Goal: Task Accomplishment & Management: Manage account settings

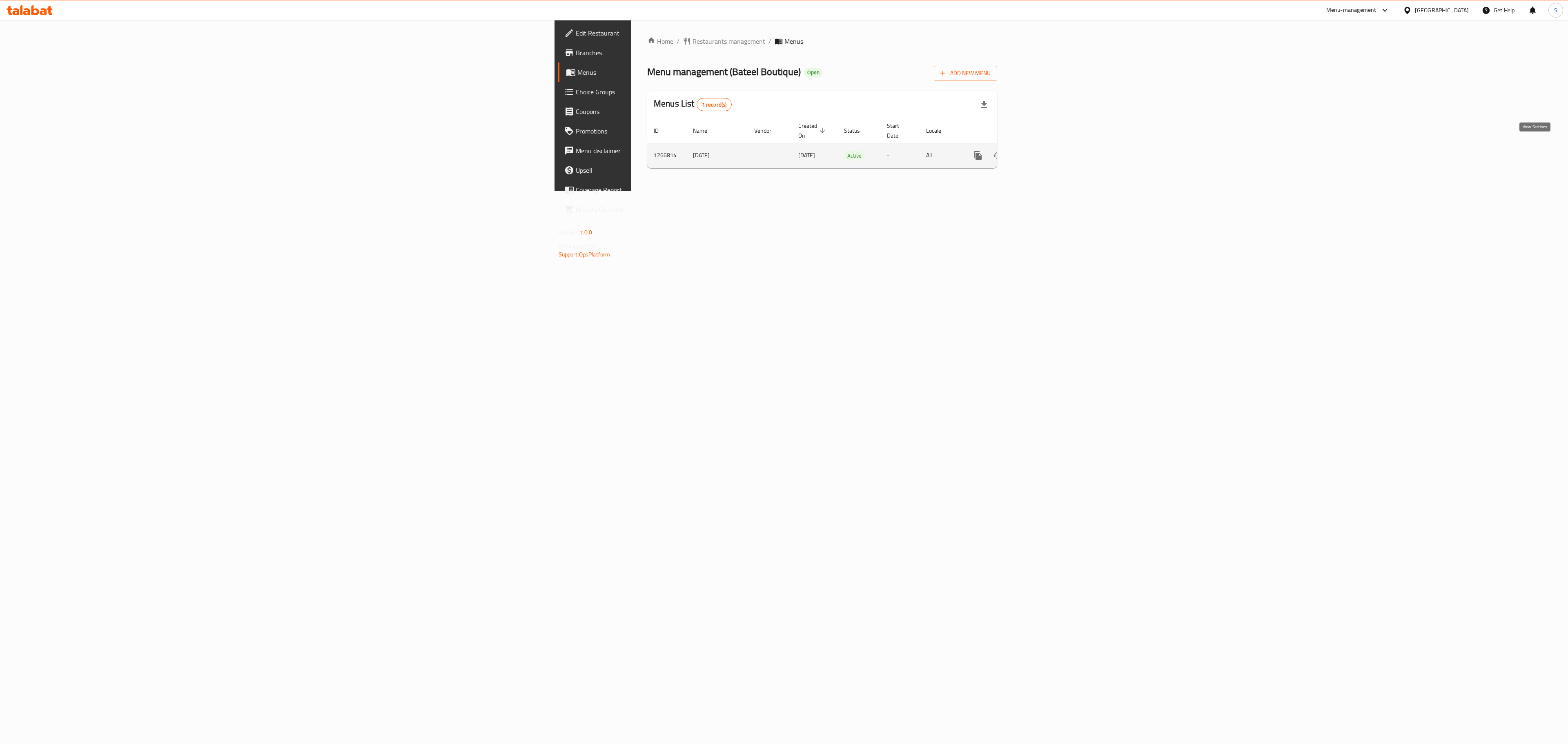
click at [1041, 151] on icon "enhanced table" at bounding box center [1037, 156] width 10 height 10
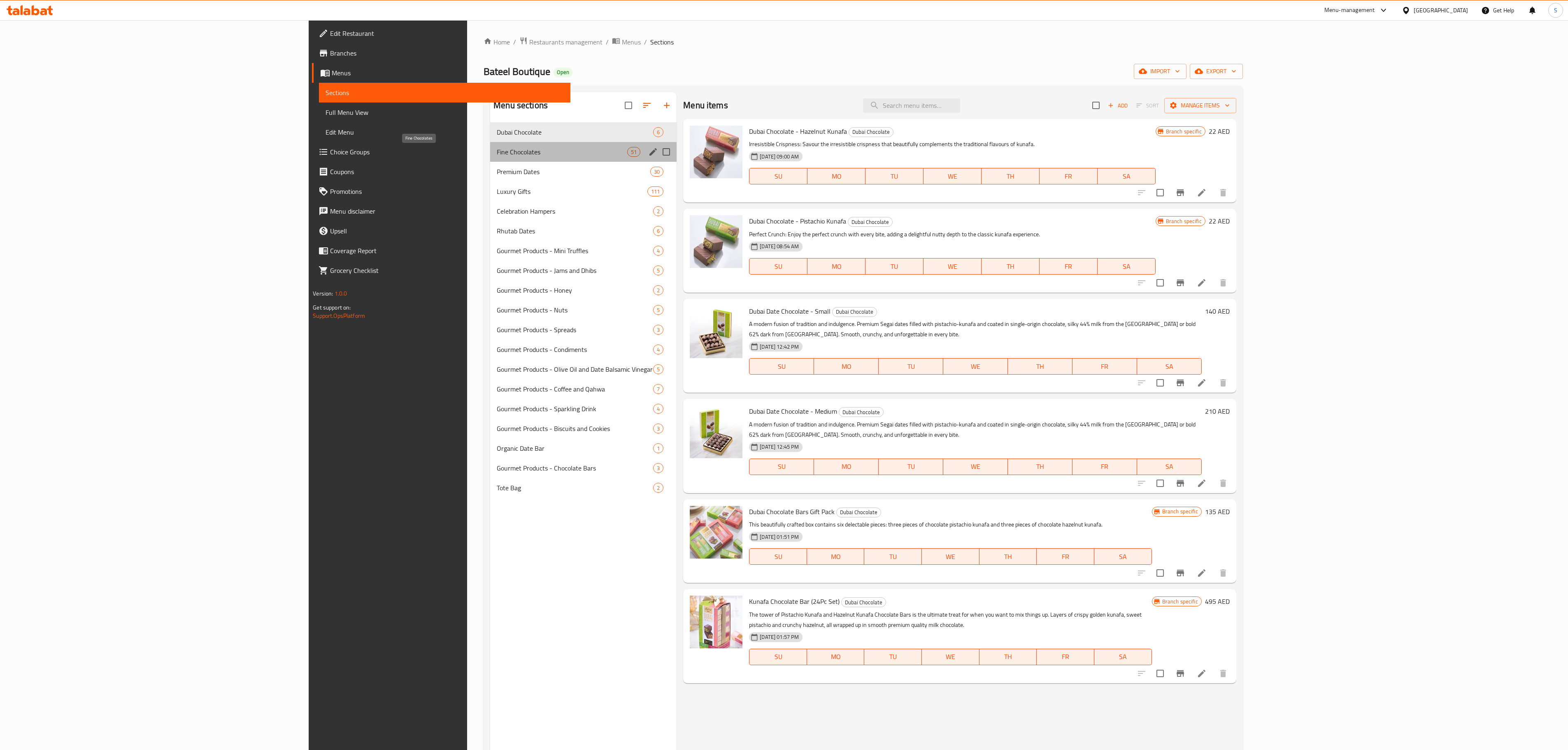
click at [497, 151] on span "Fine Chocolates" at bounding box center [562, 152] width 131 height 10
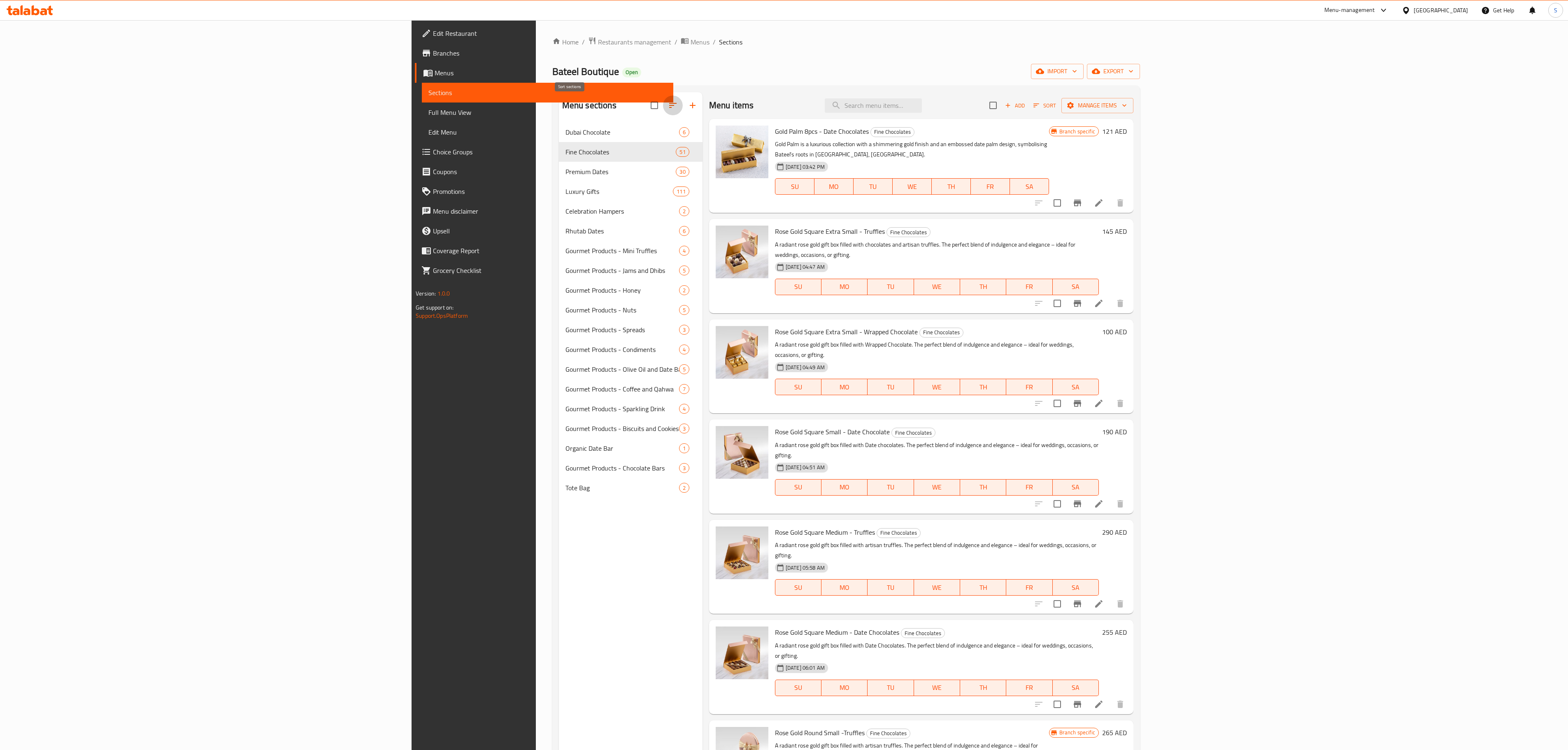
click at [669, 106] on icon "button" at bounding box center [673, 106] width 7 height 5
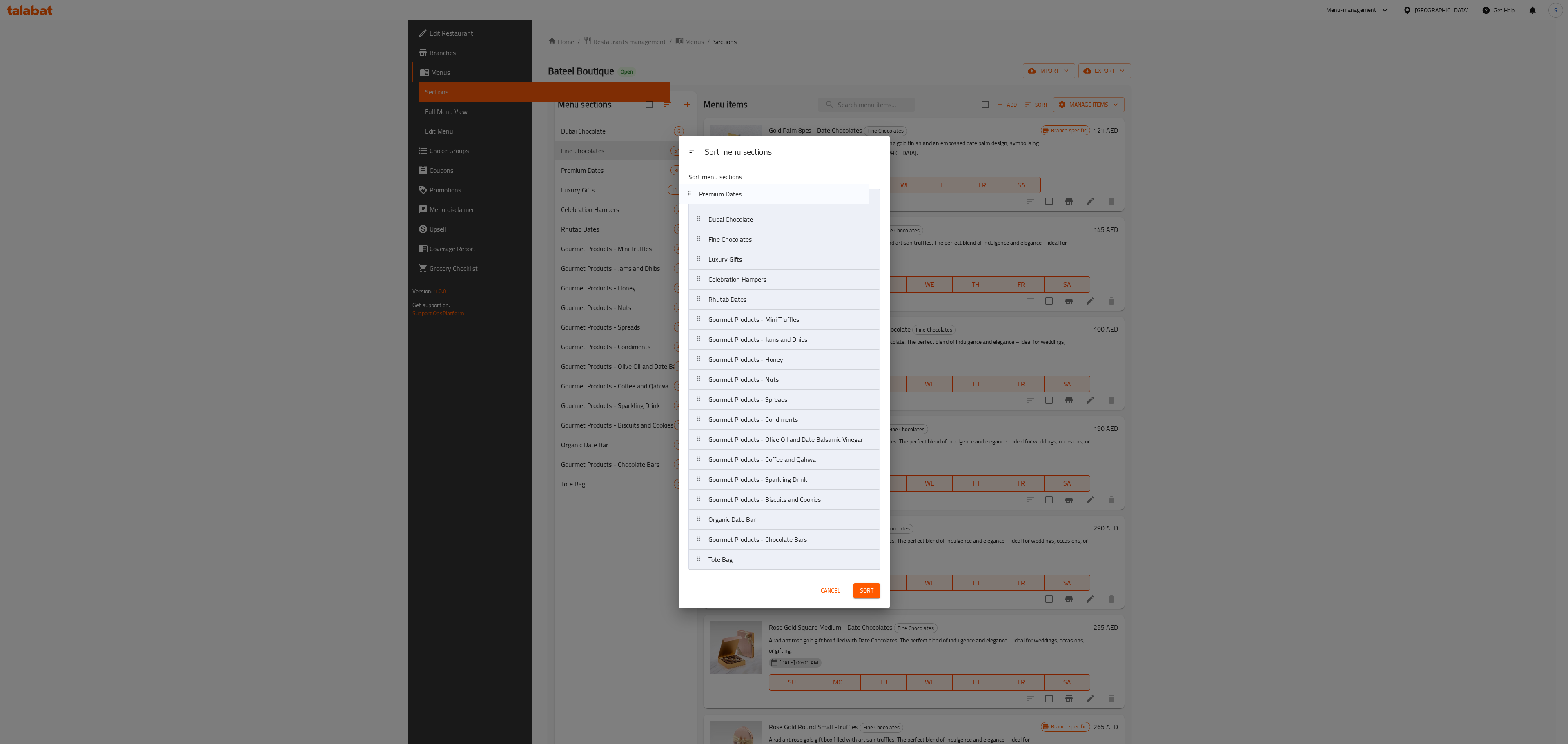
drag, startPoint x: 736, startPoint y: 239, endPoint x: 724, endPoint y: 197, distance: 43.7
click at [724, 197] on nav "Dubai Chocolate Fine Chocolates Premium Dates Luxury Gifts Celebration Hampers …" at bounding box center [784, 379] width 192 height 382
drag, startPoint x: 763, startPoint y: 220, endPoint x: 757, endPoint y: 285, distance: 65.3
click at [757, 285] on nav "Premium Dates Dubai Chocolate Fine Chocolates Luxury Gifts Celebration Hampers …" at bounding box center [784, 379] width 192 height 382
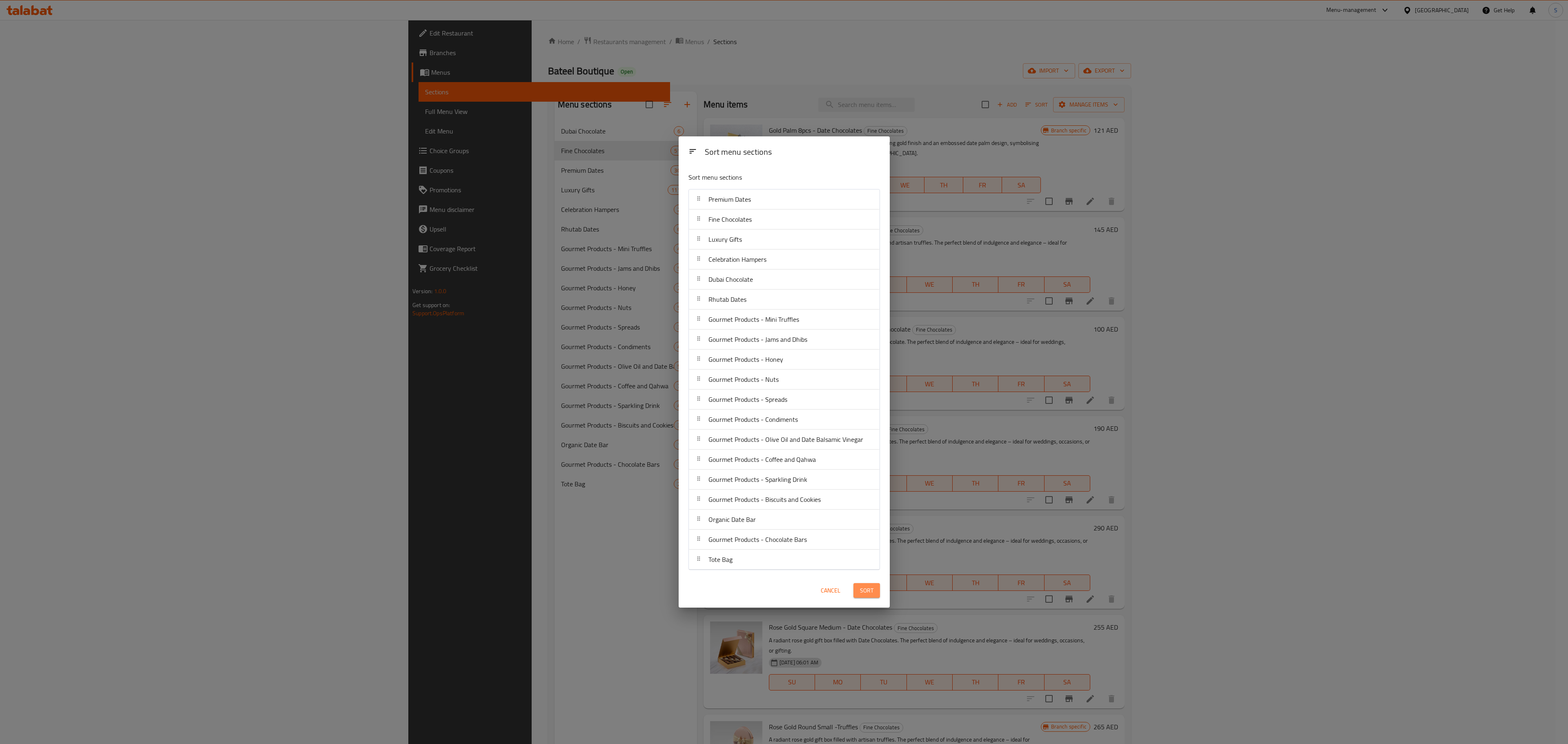
click at [867, 596] on span "Sort" at bounding box center [867, 591] width 13 height 10
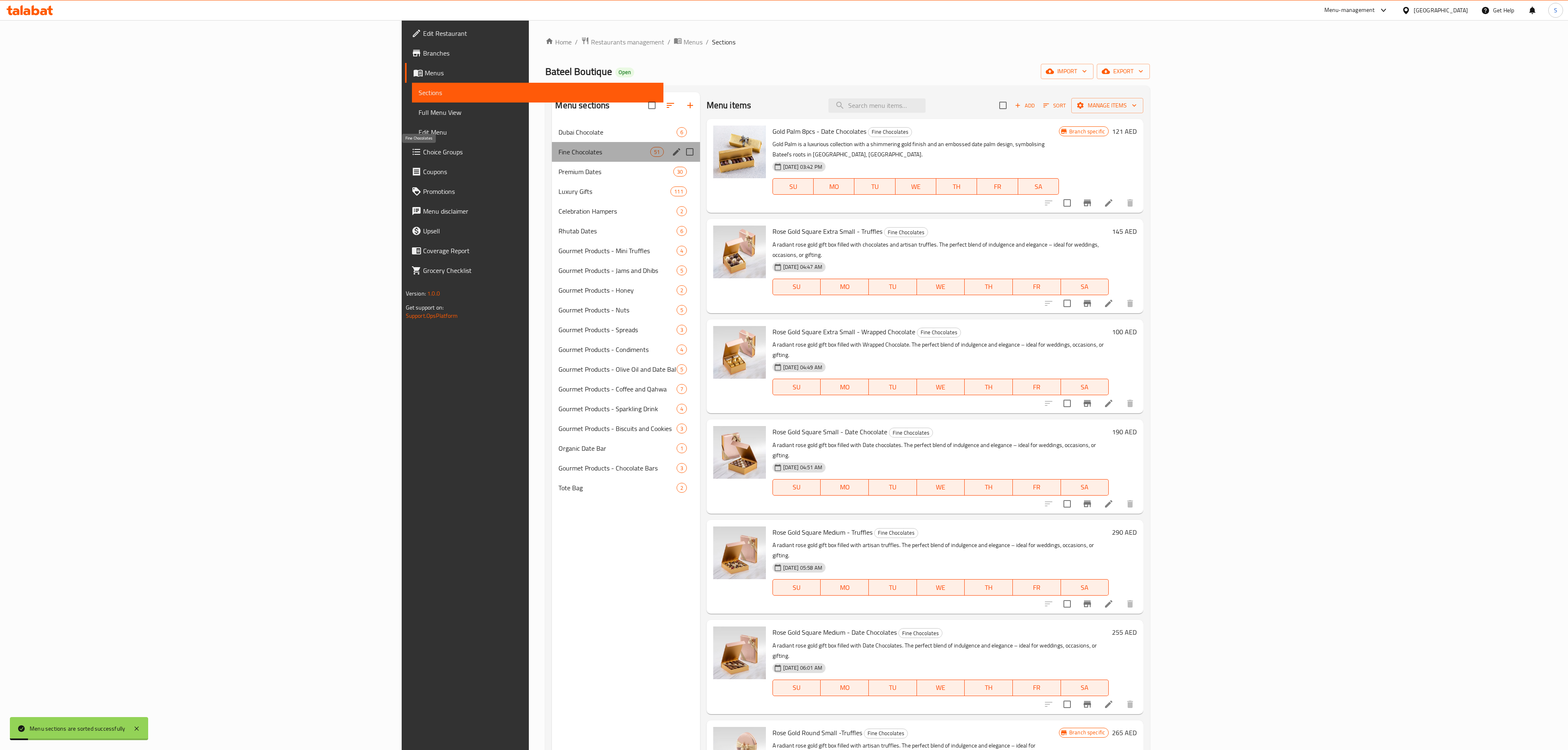
click at [558, 152] on span "Fine Chocolates" at bounding box center [604, 152] width 92 height 10
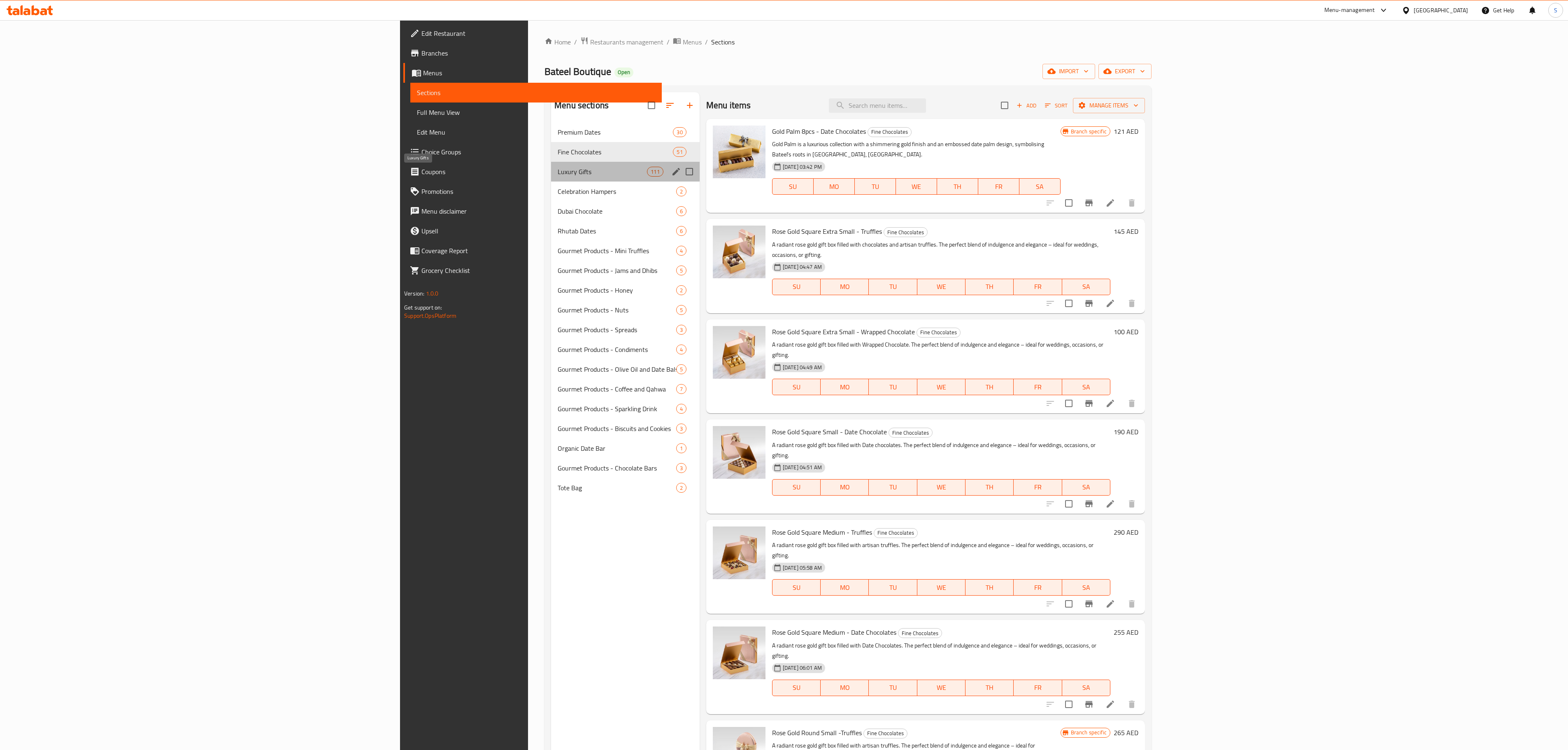
drag, startPoint x: 345, startPoint y: 172, endPoint x: 328, endPoint y: 177, distance: 17.7
drag, startPoint x: 328, startPoint y: 177, endPoint x: 321, endPoint y: 174, distance: 7.6
click at [558, 174] on span "Luxury Gifts" at bounding box center [602, 172] width 90 height 10
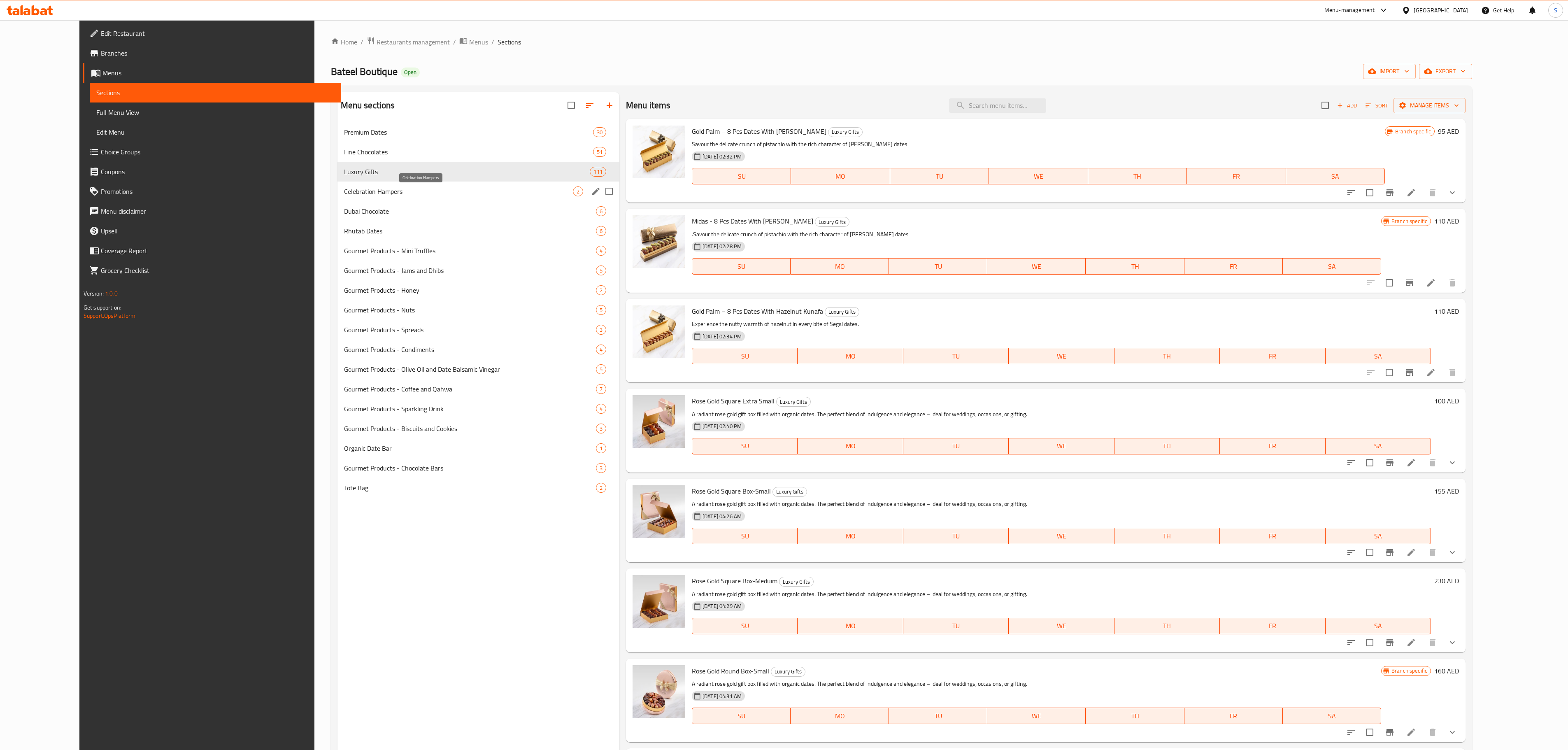
click at [347, 190] on span "Celebration Hampers" at bounding box center [458, 191] width 229 height 10
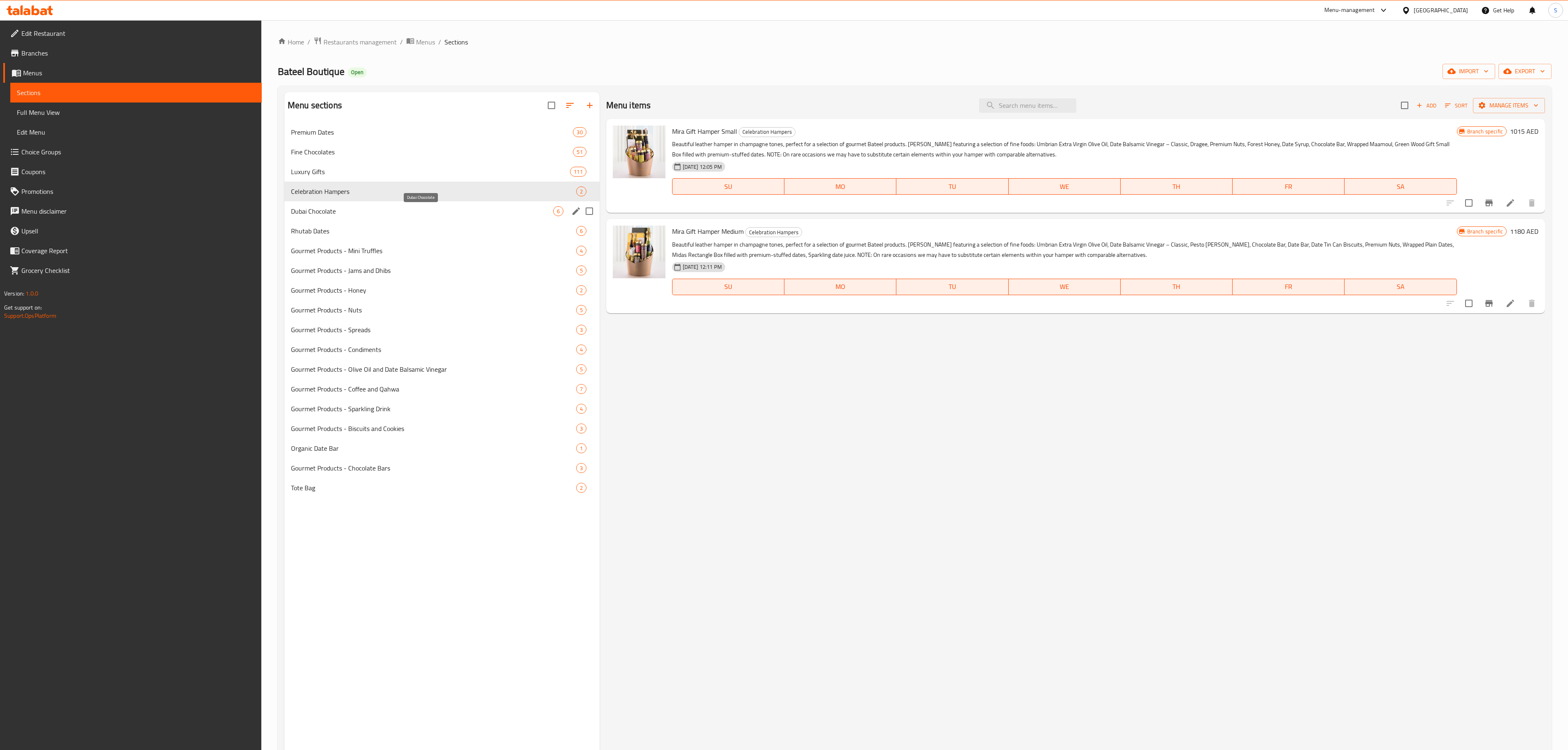
drag, startPoint x: 340, startPoint y: 213, endPoint x: 315, endPoint y: 213, distance: 25.0
click at [315, 213] on span "Dubai Chocolate" at bounding box center [421, 211] width 262 height 10
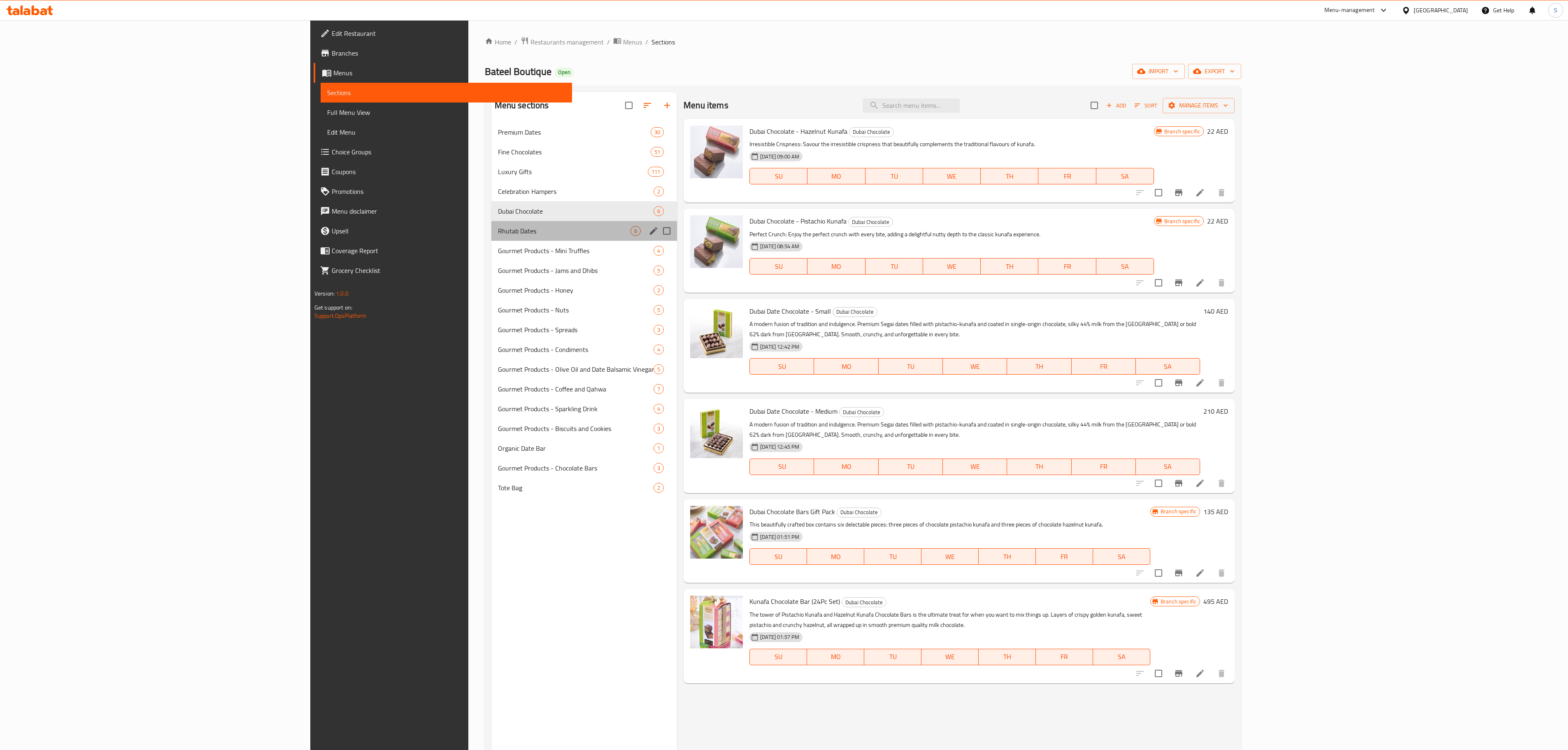
click at [491, 226] on div "Rhutab Dates 6" at bounding box center [584, 231] width 186 height 20
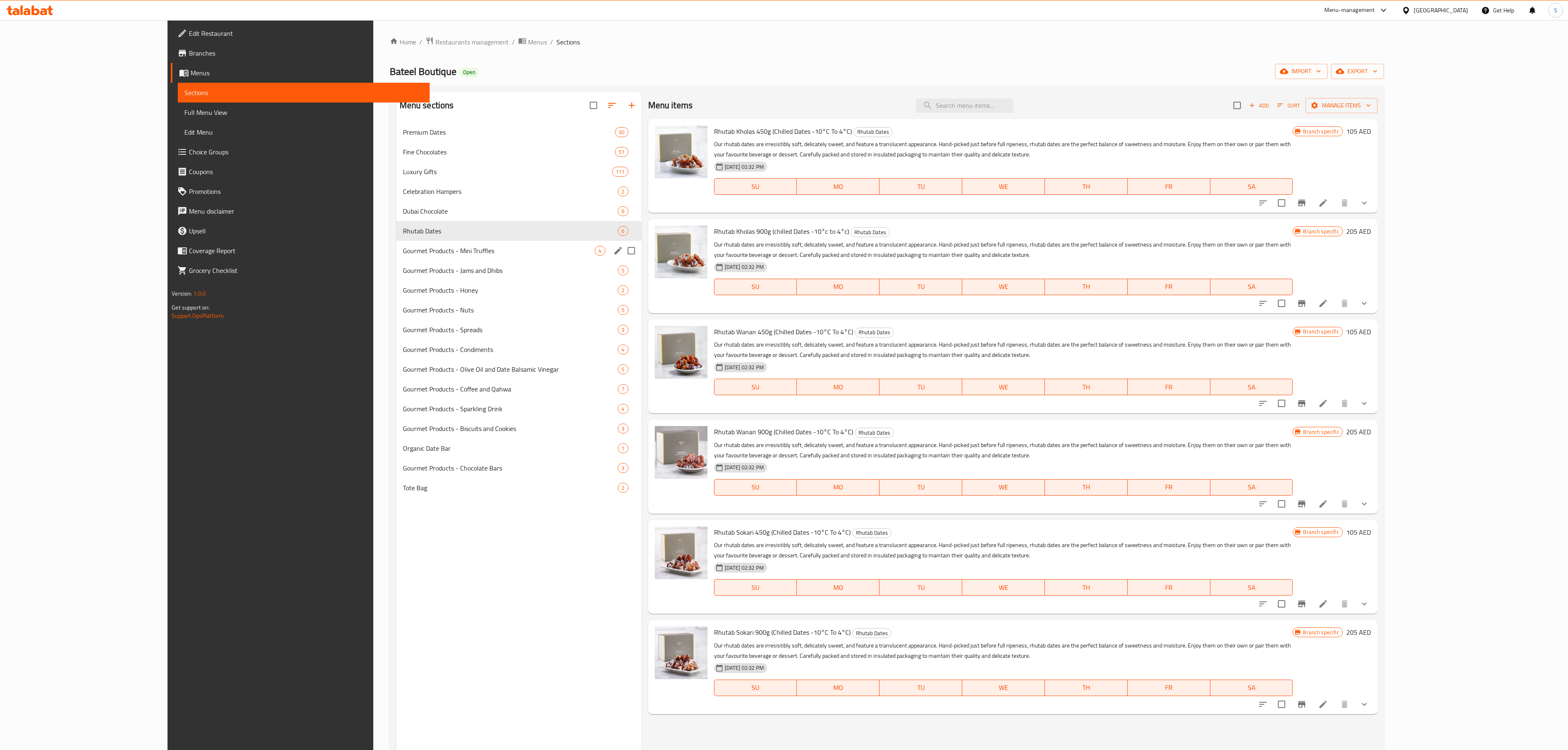
drag, startPoint x: 441, startPoint y: 246, endPoint x: 390, endPoint y: 237, distance: 51.8
click at [403, 236] on span "Rhutab Dates" at bounding box center [510, 231] width 215 height 10
click at [396, 244] on div "Gourmet Products - Mini Truffles 4" at bounding box center [519, 250] width 245 height 20
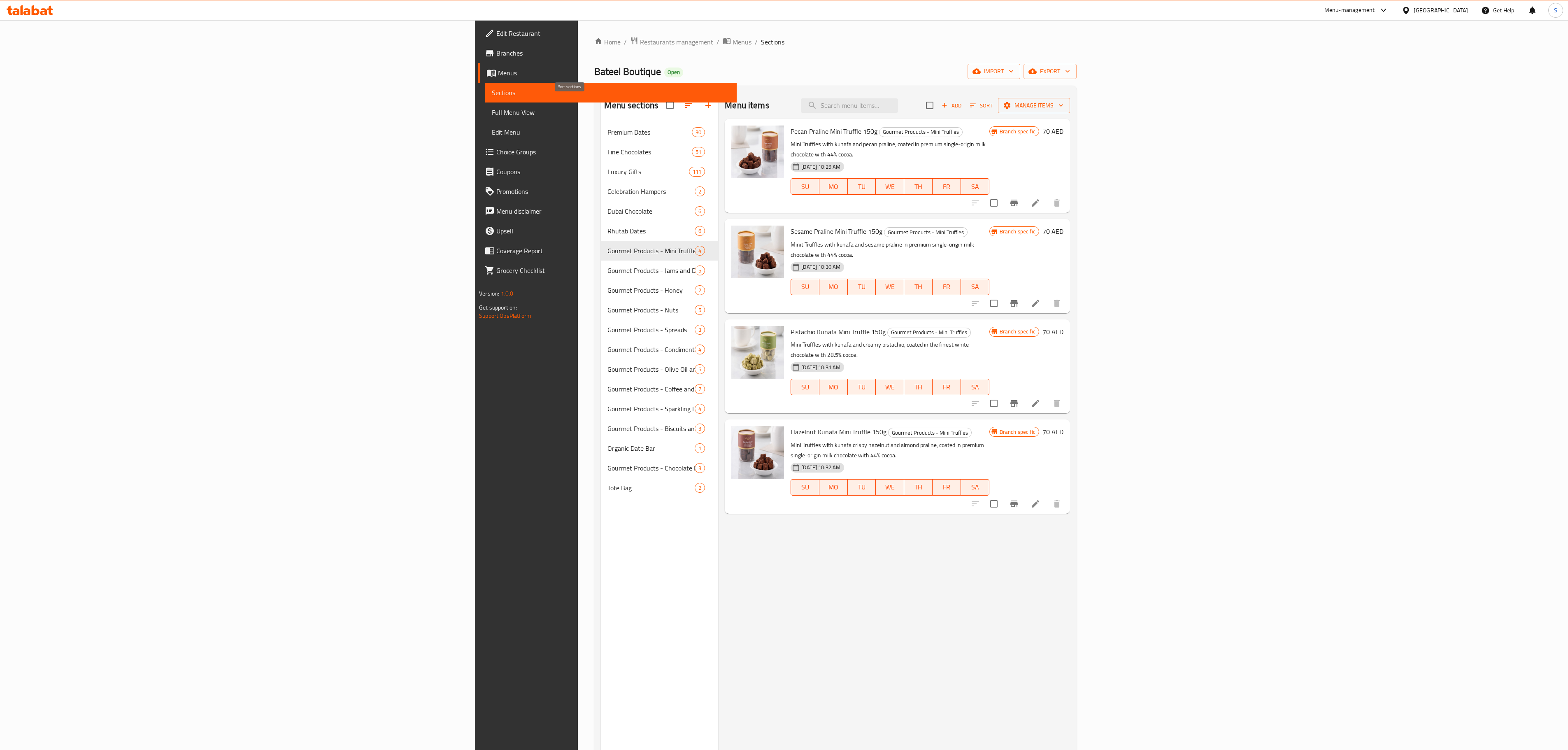
drag, startPoint x: 567, startPoint y: 104, endPoint x: 562, endPoint y: 104, distance: 5.0
click at [678, 104] on button "button" at bounding box center [688, 106] width 20 height 20
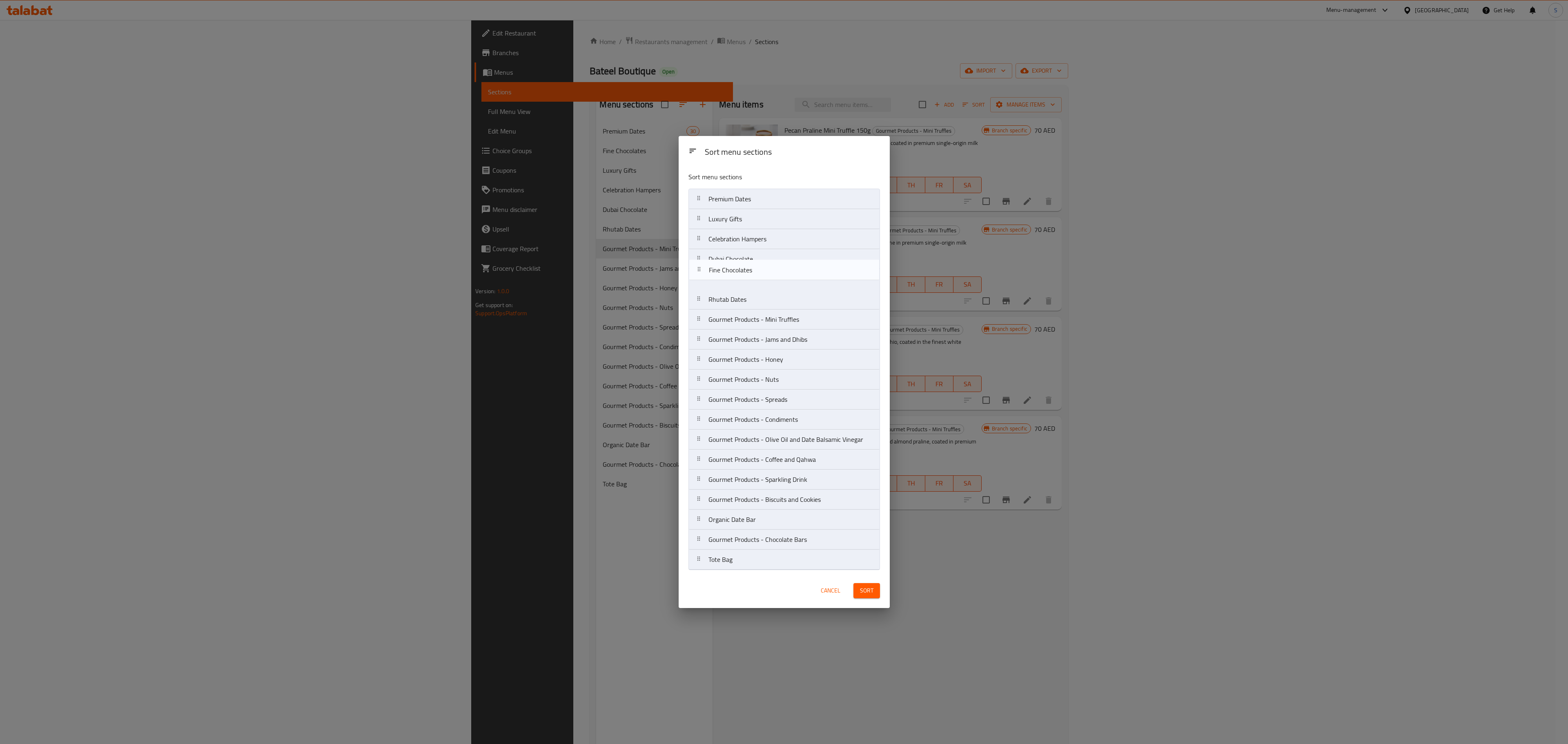
drag, startPoint x: 738, startPoint y: 212, endPoint x: 737, endPoint y: 268, distance: 56.0
click at [737, 268] on nav "Premium Dates Fine Chocolates Luxury Gifts Celebration Hampers Dubai Chocolate …" at bounding box center [784, 379] width 192 height 382
drag, startPoint x: 727, startPoint y: 291, endPoint x: 720, endPoint y: 213, distance: 78.3
click at [720, 213] on nav "Premium Dates Luxury Gifts Celebration Hampers Dubai Chocolate Fine Chocolates …" at bounding box center [784, 379] width 192 height 382
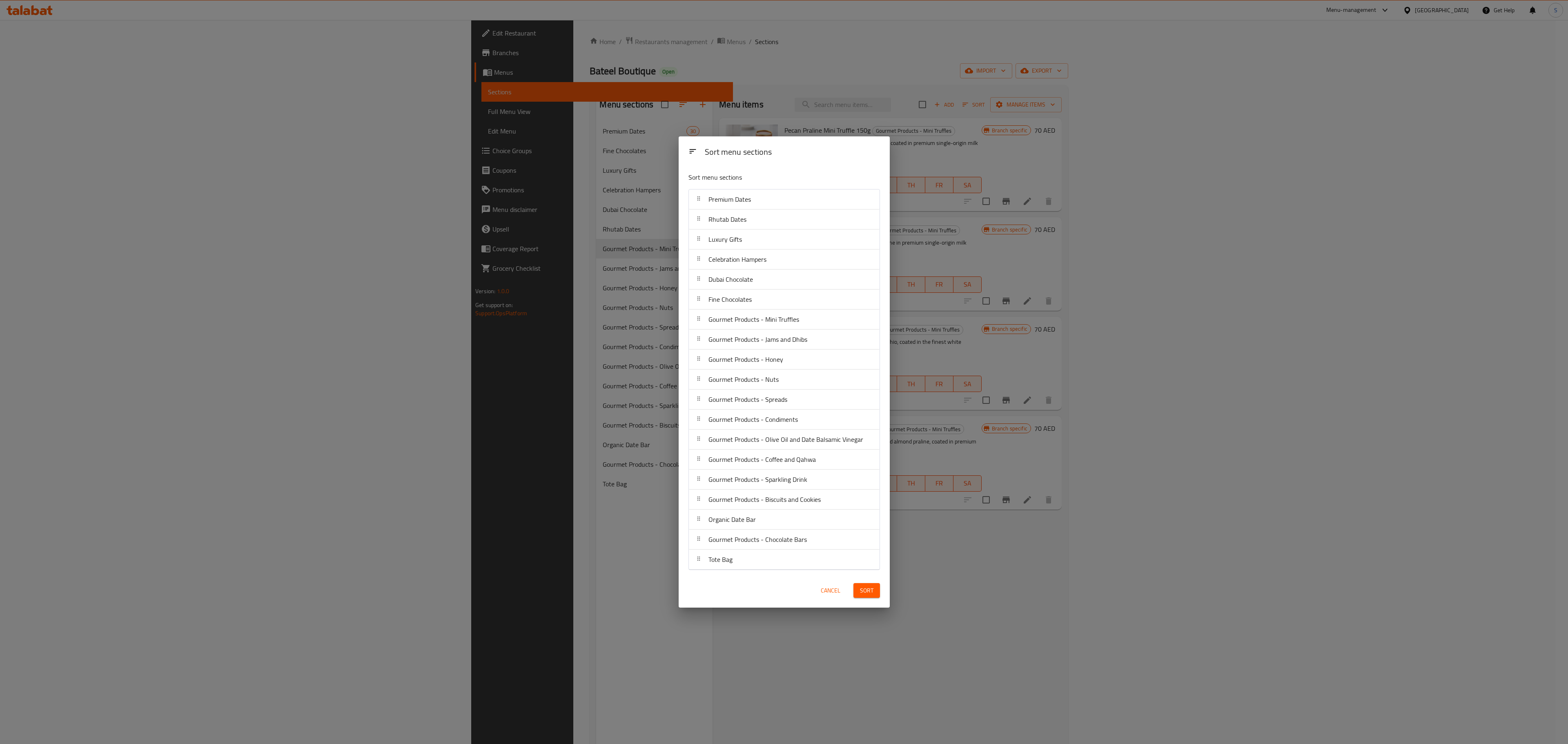
click at [856, 591] on button "Sort" at bounding box center [867, 591] width 27 height 15
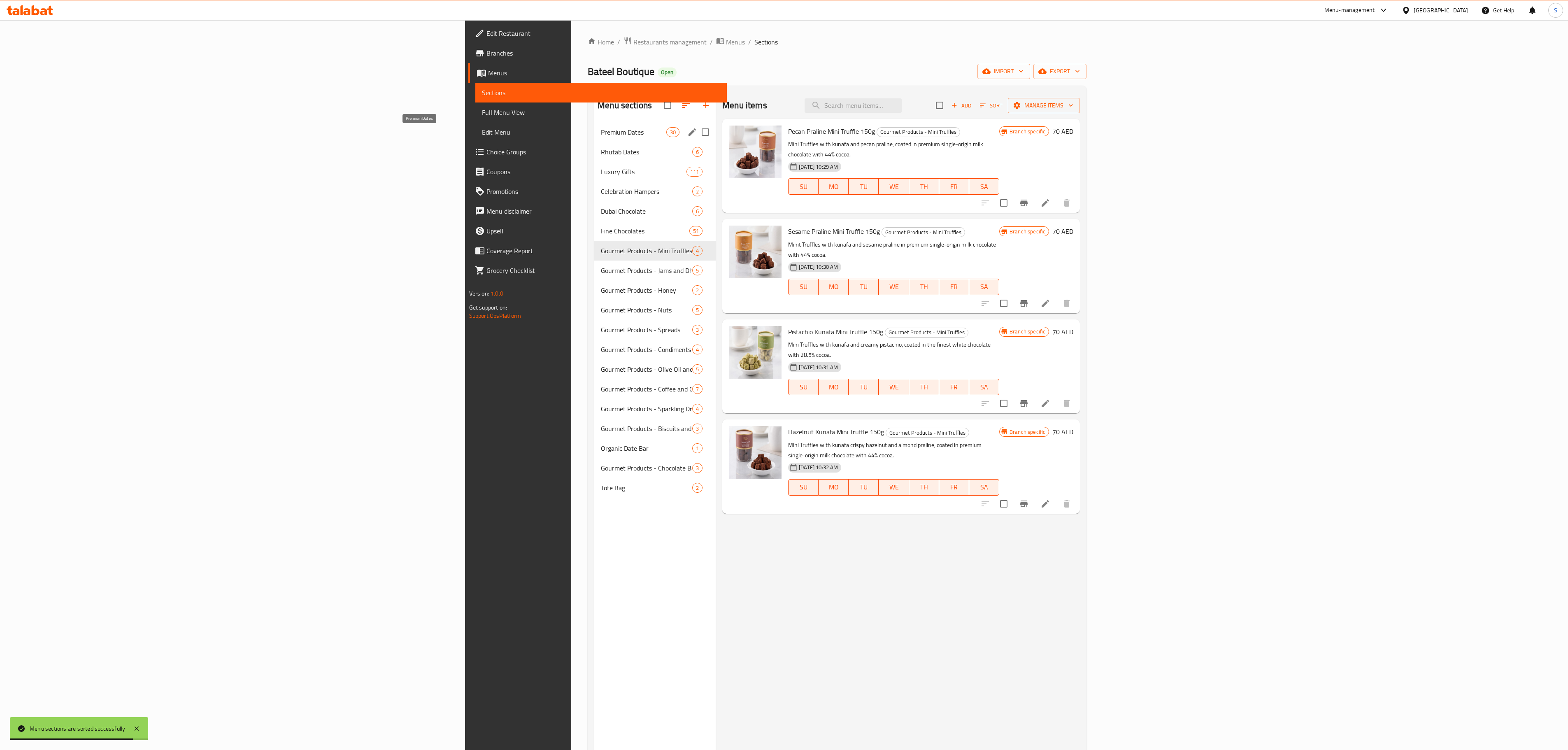
click at [601, 133] on span "Premium Dates" at bounding box center [633, 132] width 66 height 10
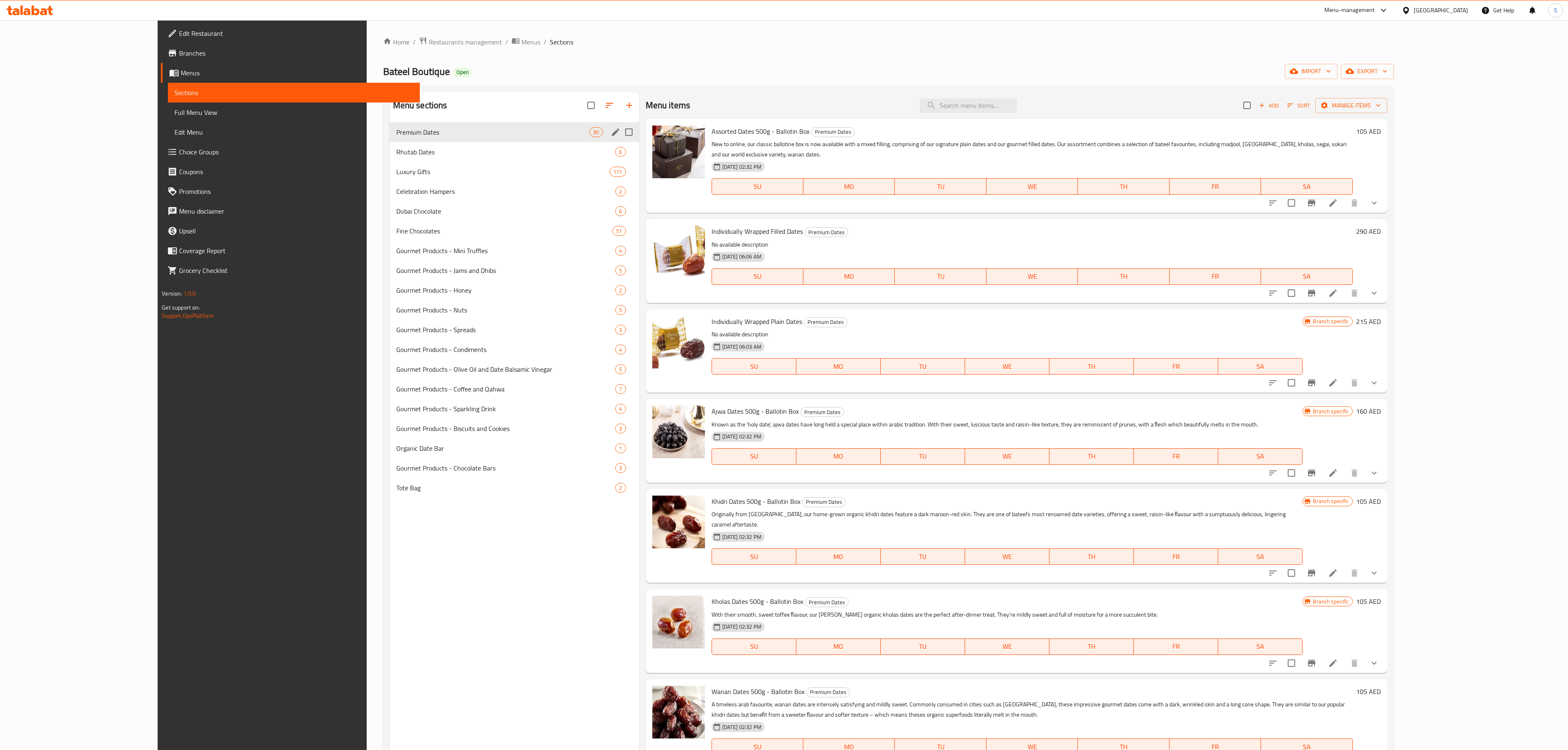
click at [390, 141] on div "Premium Dates 30" at bounding box center [514, 132] width 250 height 20
click at [390, 147] on div "Rhutab Dates 6" at bounding box center [514, 152] width 250 height 20
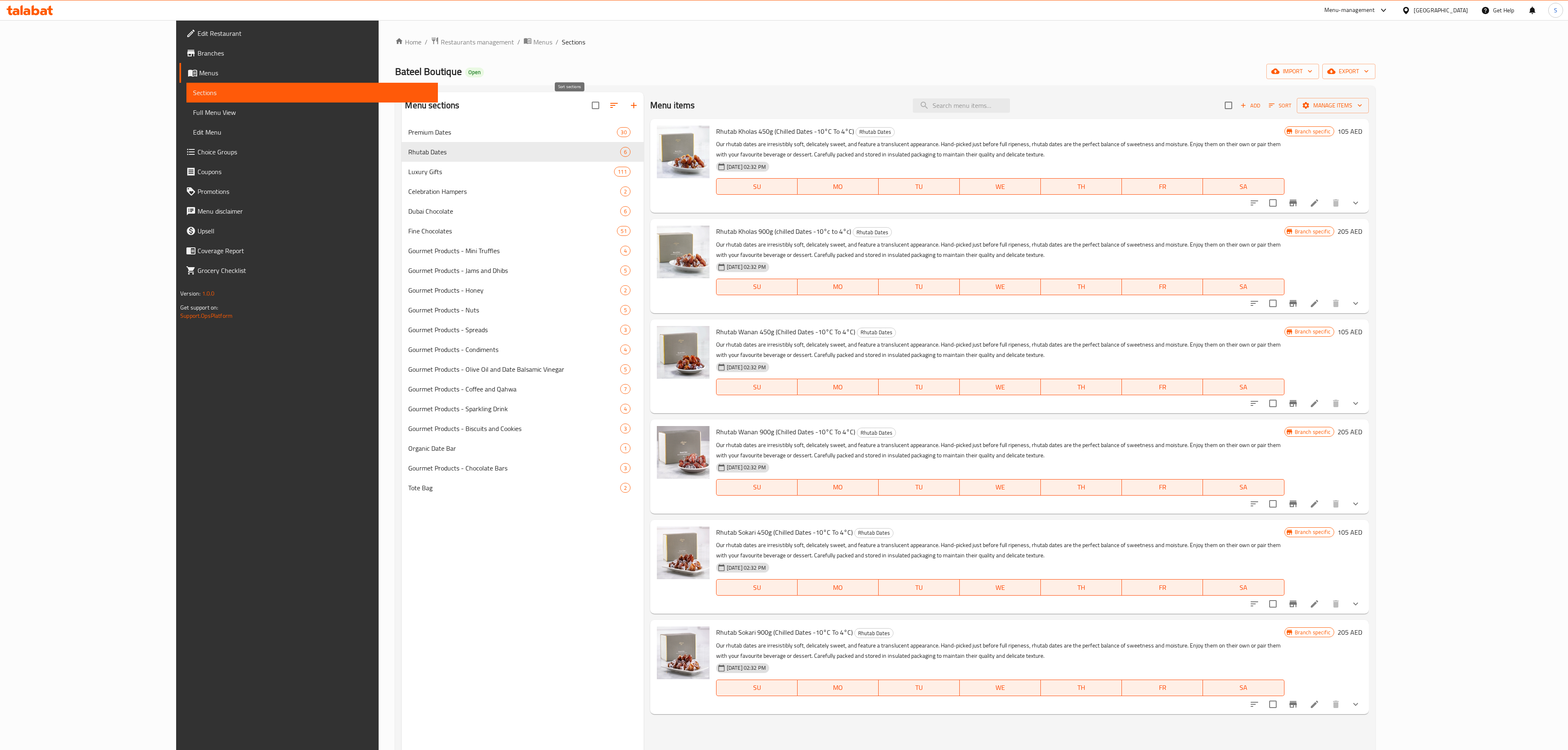
click at [604, 102] on button "button" at bounding box center [614, 106] width 20 height 20
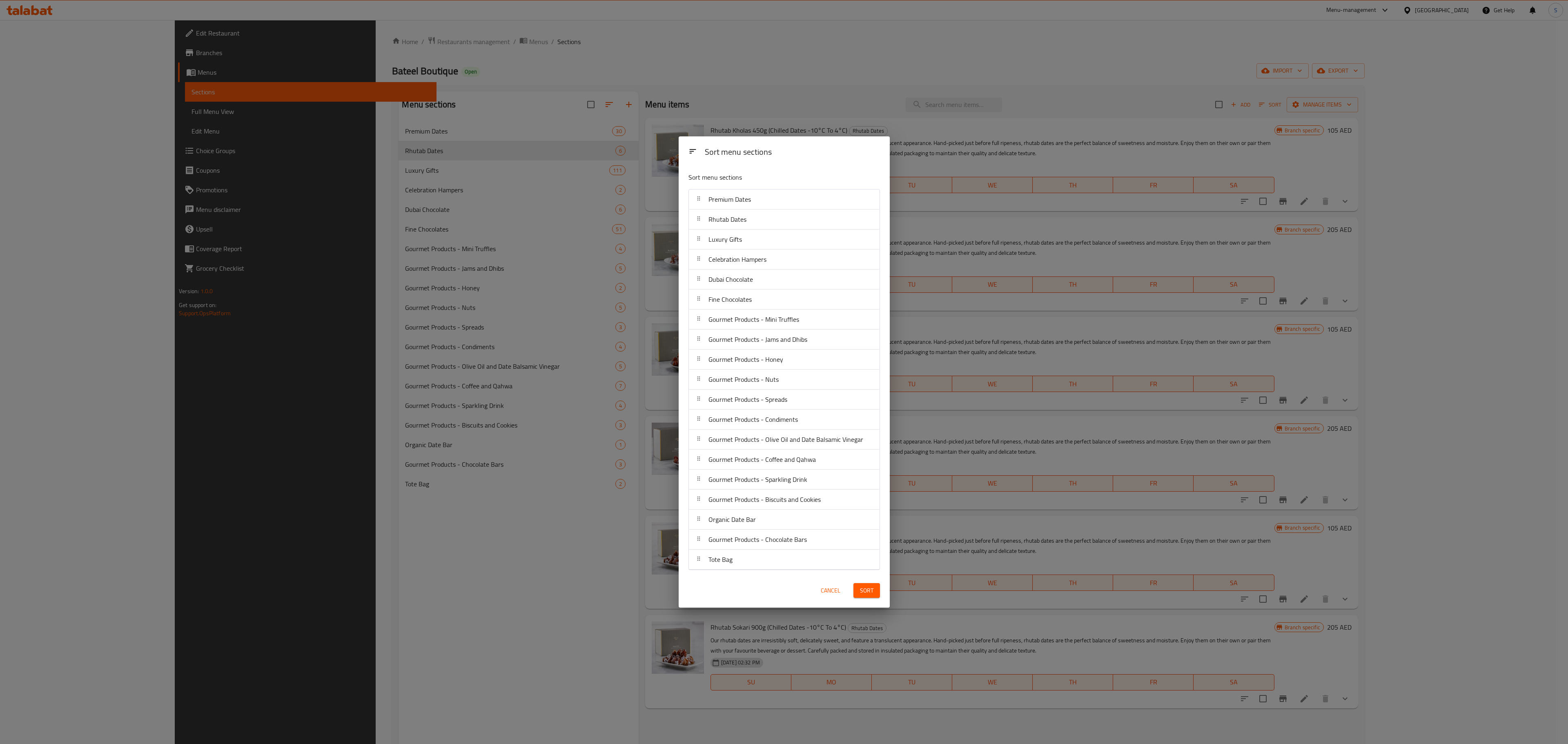
drag, startPoint x: 726, startPoint y: 222, endPoint x: 724, endPoint y: 193, distance: 29.1
drag, startPoint x: 724, startPoint y: 193, endPoint x: 708, endPoint y: 210, distance: 23.3
click at [709, 213] on span "Rhutab Dates" at bounding box center [727, 219] width 38 height 12
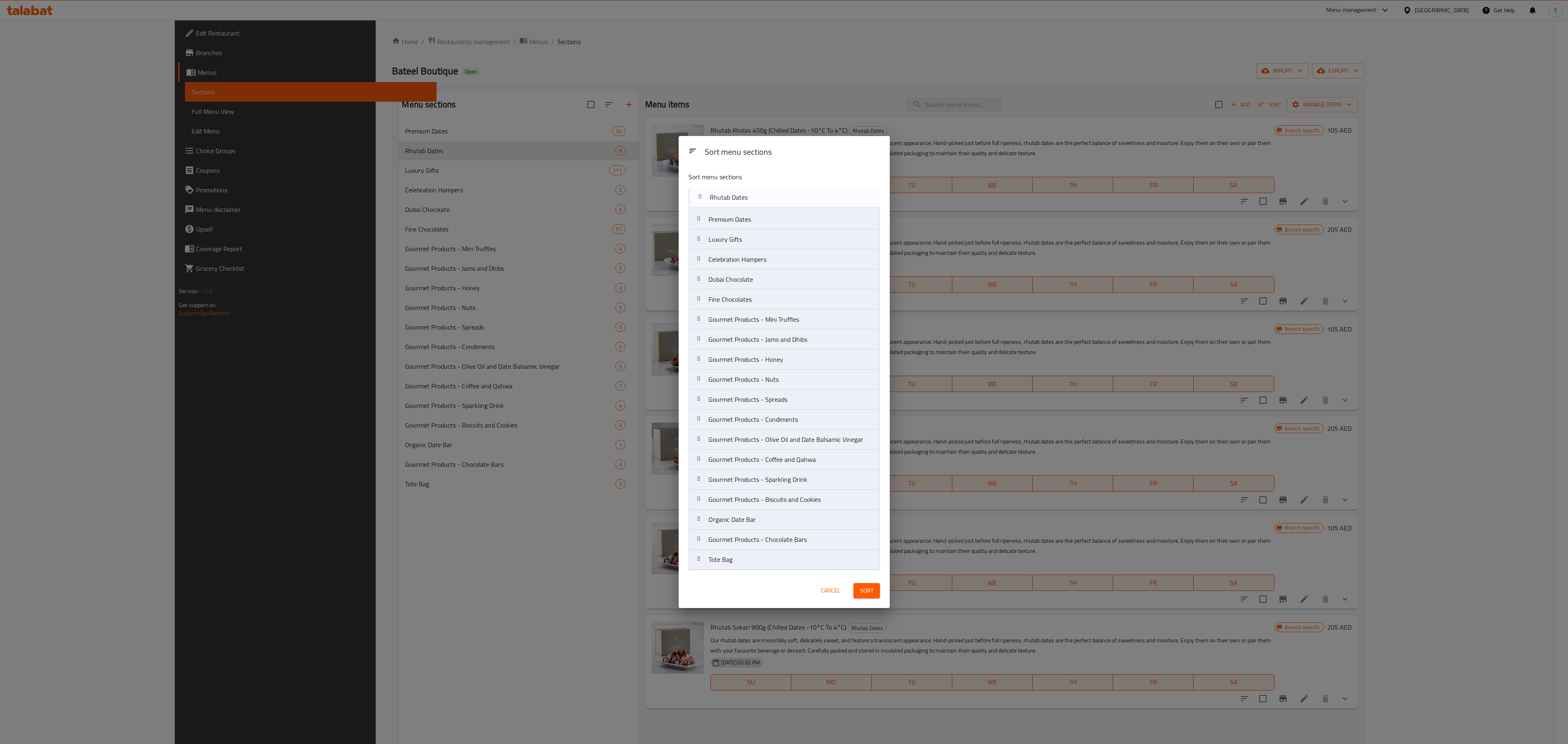
drag, startPoint x: 712, startPoint y: 216, endPoint x: 712, endPoint y: 193, distance: 23.0
click at [712, 193] on nav "Premium Dates Rhutab Dates Luxury Gifts Celebration Hampers Dubai Chocolate Fin…" at bounding box center [784, 379] width 192 height 382
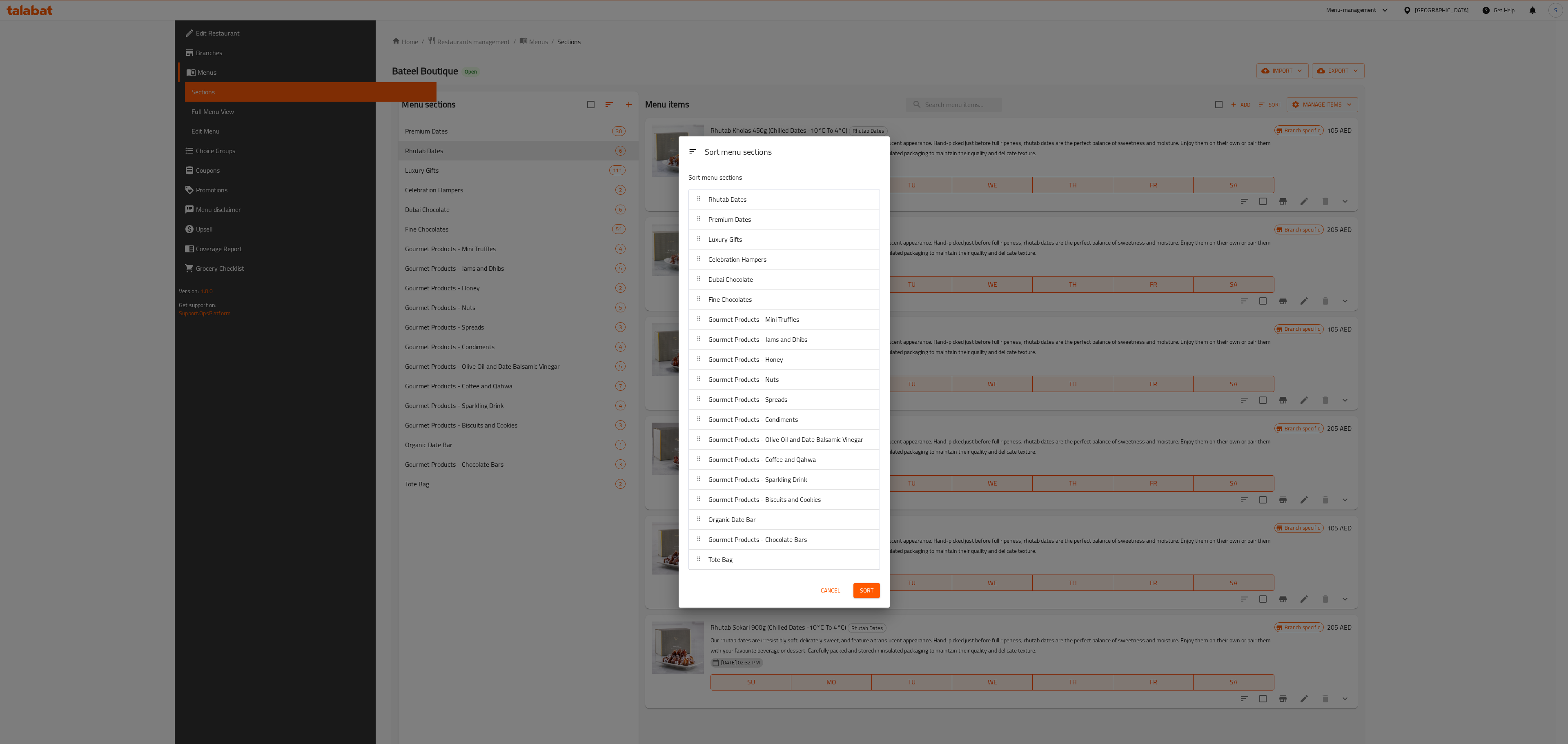
click at [861, 596] on span "Sort" at bounding box center [867, 591] width 13 height 10
